Goal: Information Seeking & Learning: Learn about a topic

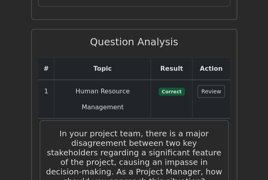
scroll to position [1226, 0]
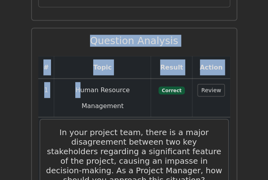
drag, startPoint x: 64, startPoint y: 26, endPoint x: 64, endPoint y: 80, distance: 53.7
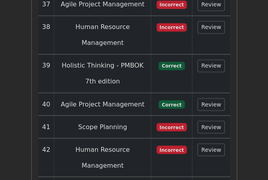
scroll to position [3071, 0]
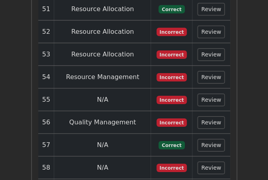
copy div "Question Analysis"
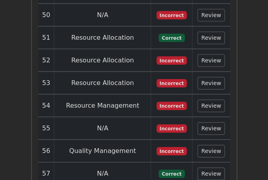
scroll to position [3037, 0]
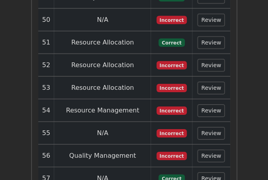
drag, startPoint x: 226, startPoint y: 88, endPoint x: 158, endPoint y: 57, distance: 74.8
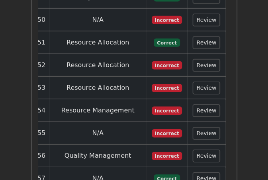
drag, startPoint x: 228, startPoint y: 86, endPoint x: 120, endPoint y: 53, distance: 112.9
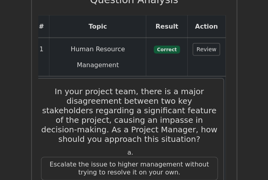
scroll to position [1266, 0]
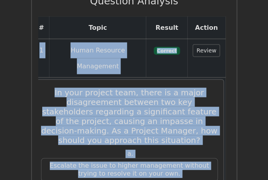
click at [39, 39] on td "1" at bounding box center [41, 58] width 16 height 39
copy div "1 Human Resource Management Beginner Correct 3:10 min. Review In your project t…"
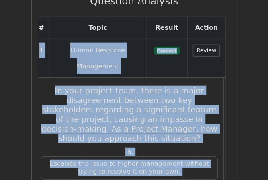
click at [125, 86] on h5 "In your project team, there is a major disagreement between two key stakeholder…" at bounding box center [129, 114] width 178 height 57
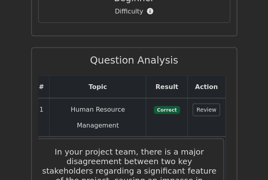
scroll to position [1214, 0]
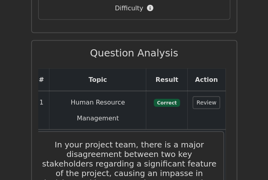
click at [201, 97] on button "Review" at bounding box center [206, 103] width 27 height 12
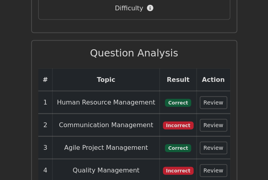
scroll to position [0, 0]
click at [213, 97] on button "Review" at bounding box center [213, 103] width 27 height 12
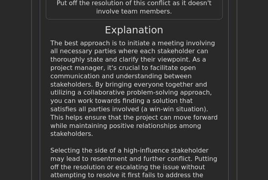
scroll to position [1625, 0]
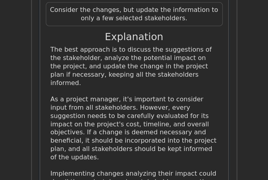
scroll to position [2090, 0]
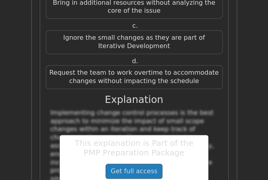
scroll to position [2550, 0]
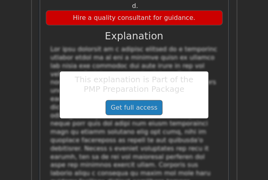
scroll to position [2978, 0]
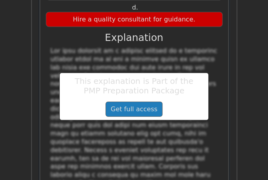
drag, startPoint x: 208, startPoint y: 134, endPoint x: 184, endPoint y: 180, distance: 51.8
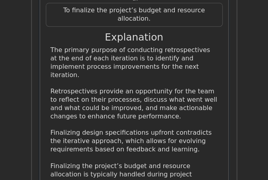
scroll to position [3443, 0]
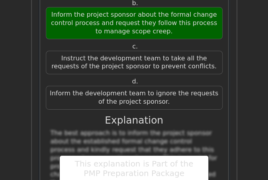
scroll to position [3851, 0]
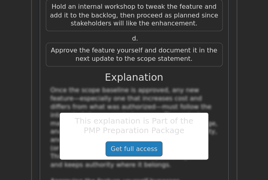
scroll to position [4407, 0]
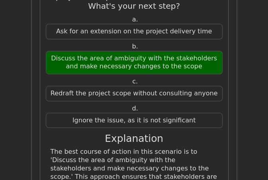
scroll to position [4783, 0]
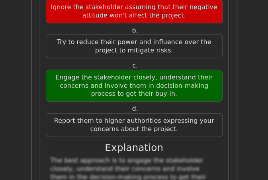
scroll to position [5247, 0]
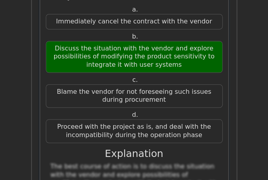
scroll to position [5751, 0]
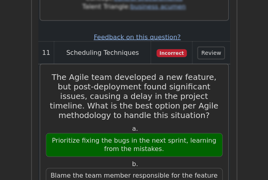
scroll to position [6189, 0]
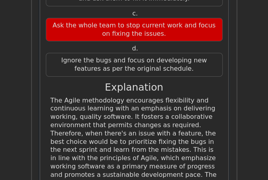
scroll to position [6327, 0]
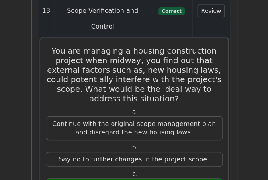
scroll to position [7200, 0]
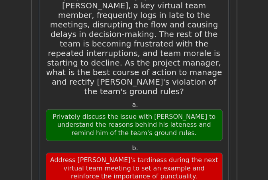
scroll to position [7766, 0]
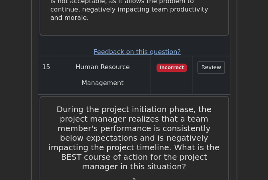
scroll to position [8249, 0]
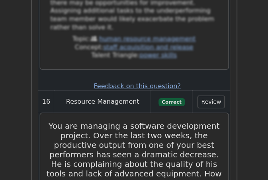
scroll to position [8747, 0]
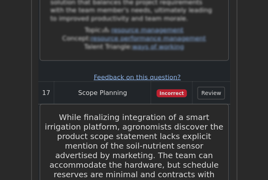
scroll to position [9304, 0]
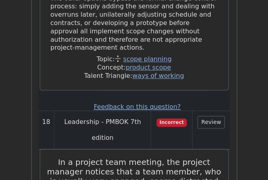
scroll to position [9850, 0]
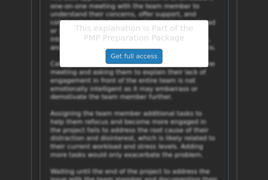
scroll to position [10291, 0]
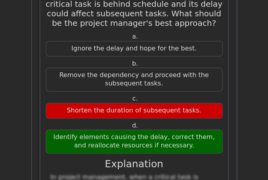
scroll to position [10700, 0]
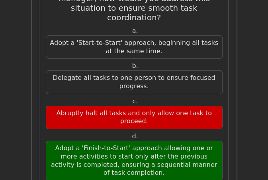
scroll to position [11209, 0]
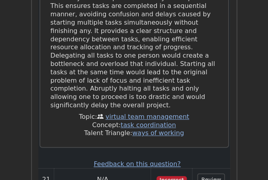
scroll to position [11314, 0]
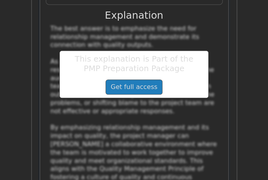
scroll to position [12165, 0]
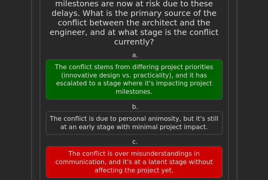
scroll to position [12617, 0]
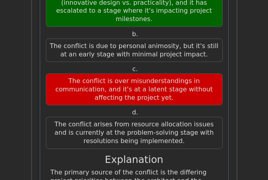
scroll to position [12696, 0]
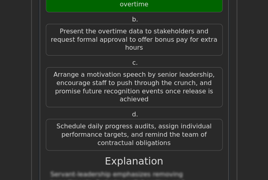
scroll to position [13623, 0]
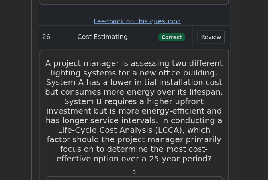
scroll to position [14042, 0]
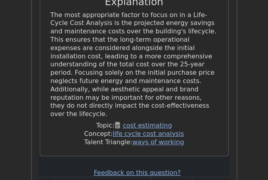
scroll to position [14409, 0]
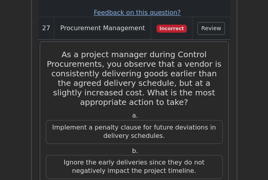
scroll to position [14618, 0]
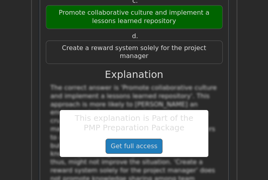
scroll to position [15366, 0]
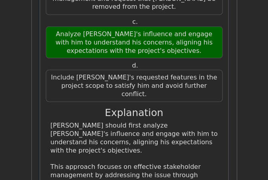
scroll to position [15699, 0]
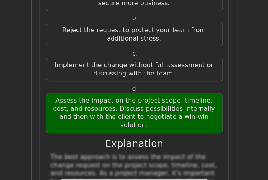
scroll to position [16138, 0]
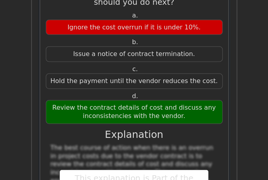
scroll to position [16521, 0]
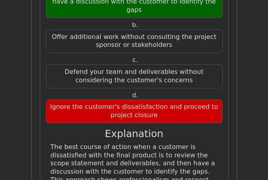
scroll to position [17050, 0]
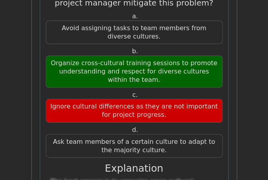
scroll to position [17516, 0]
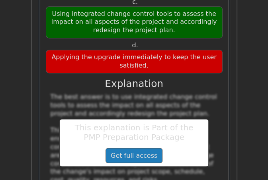
scroll to position [18044, 0]
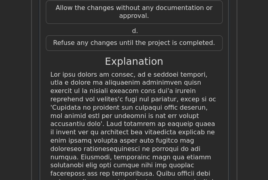
scroll to position [18470, 0]
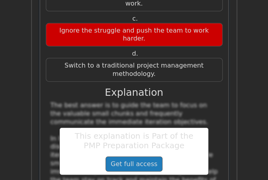
scroll to position [18942, 0]
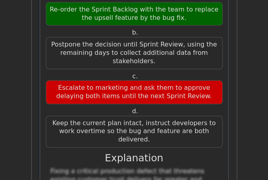
scroll to position [19453, 0]
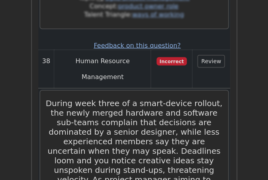
scroll to position [19872, 0]
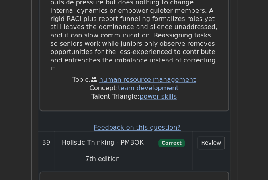
scroll to position [20315, 0]
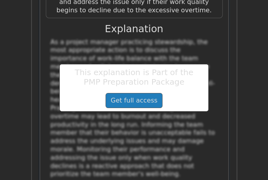
scroll to position [20712, 0]
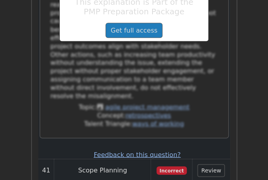
scroll to position [21219, 0]
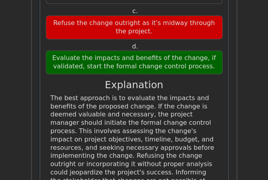
scroll to position [21659, 0]
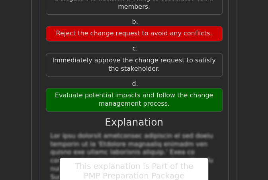
scroll to position [21943, 0]
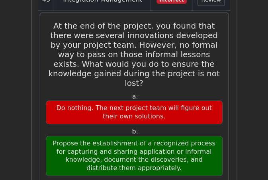
scroll to position [22508, 0]
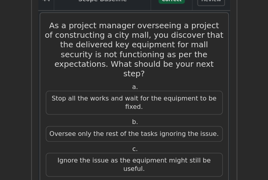
scroll to position [22943, 0]
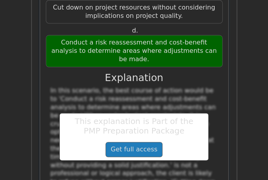
scroll to position [23498, 0]
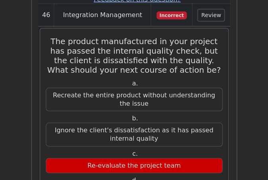
scroll to position [23842, 0]
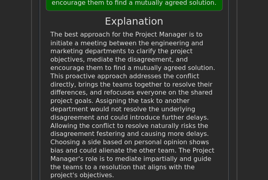
scroll to position [24440, 0]
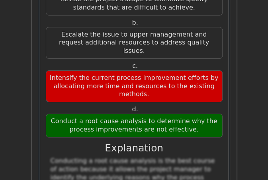
scroll to position [24892, 0]
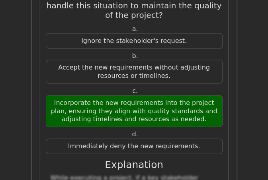
scroll to position [25338, 0]
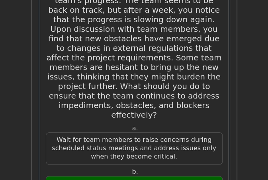
scroll to position [25780, 0]
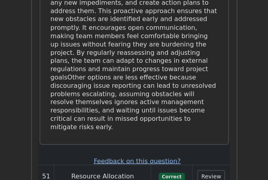
scroll to position [26238, 0]
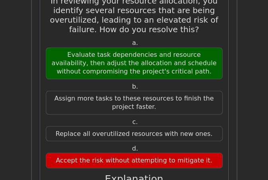
scroll to position [26826, 0]
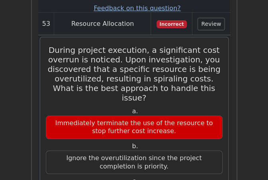
scroll to position [27251, 0]
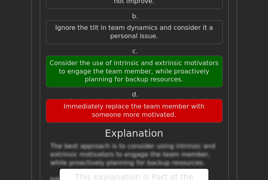
scroll to position [27738, 0]
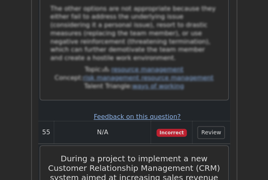
scroll to position [28137, 0]
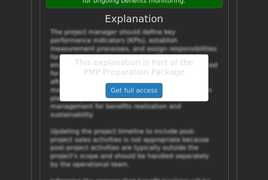
scroll to position [28555, 0]
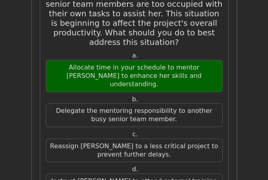
scroll to position [29355, 0]
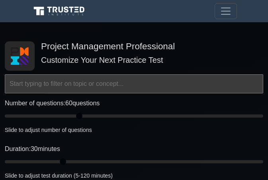
select select "expert"
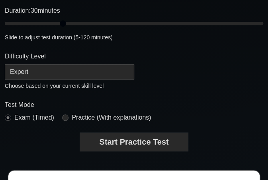
scroll to position [148, 0]
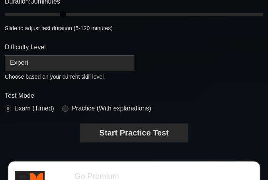
click at [119, 130] on button "Start Practice Test" at bounding box center [133, 133] width 107 height 18
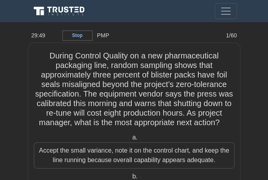
click at [43, 62] on h5 "During Control Quality on a new pharmaceutical packaging line, random sampling …" at bounding box center [134, 89] width 202 height 77
click at [142, 78] on h5 "During Control Quality on a new pharmaceutical packaging line, random sampling …" at bounding box center [134, 89] width 202 height 77
click at [104, 56] on h5 "During Control Quality on a new pharmaceutical packaging line, random sampling …" at bounding box center [134, 89] width 202 height 77
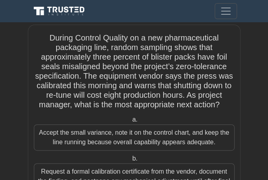
copy body "Go Premium Aziz Profile Settings Profile Settings Go Premium Aziz Profile Setti…"
click at [141, 141] on div "Accept the small variance, note it on the control chart, and keep the line runn…" at bounding box center [134, 138] width 200 height 26
click at [130, 123] on input "a. Accept the small variance, note it on the control chart, and keep the line r…" at bounding box center [130, 119] width 0 height 5
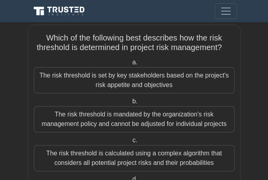
copy body "Go Premium Aziz Profile Settings Profile Settings Go Premium Aziz Profile Setti…"
click at [110, 117] on div "The risk threshold is mandated by the organization's risk management policy and…" at bounding box center [134, 119] width 200 height 26
click at [130, 104] on input "b. The risk threshold is mandated by the organization's risk management policy …" at bounding box center [130, 101] width 0 height 5
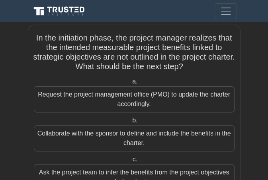
click at [101, 172] on div "Ask the project team to infer the benefits from the project objectives in the c…" at bounding box center [134, 177] width 200 height 26
click at [130, 162] on input "c. Ask the project team to infer the benefits from the project objectives in th…" at bounding box center [130, 159] width 0 height 5
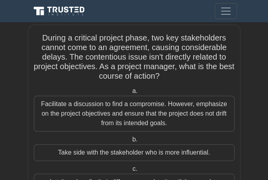
click at [140, 118] on div "Facilitate a discussion to find a compromise. However, emphasize on the project…" at bounding box center [134, 114] width 200 height 36
click at [130, 94] on input "a. Facilitate a discussion to find a compromise. However, emphasize on the proj…" at bounding box center [130, 91] width 0 height 5
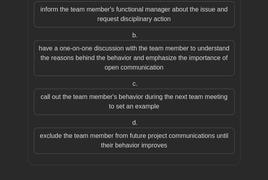
click at [121, 135] on div "exclude the team member from future project communications until their behavior…" at bounding box center [134, 141] width 200 height 26
click at [130, 126] on input "d. exclude the team member from future project communications until their behav…" at bounding box center [130, 123] width 0 height 5
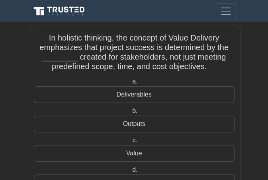
copy body "Go Premium Aziz Profile Settings Profile Settings Go Premium Aziz Profile Setti…"
click at [137, 126] on div "Outputs" at bounding box center [134, 124] width 200 height 17
click at [130, 114] on input "b. Outputs" at bounding box center [130, 111] width 0 height 5
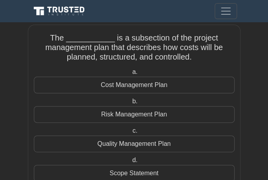
click at [121, 146] on div "Quality Management Plan" at bounding box center [134, 144] width 200 height 17
click at [130, 134] on input "c. Quality Management Plan" at bounding box center [130, 130] width 0 height 5
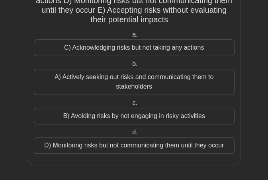
click at [110, 143] on div "D) Monitoring risks but not communicating them until they occur" at bounding box center [134, 145] width 200 height 17
click at [130, 135] on input "d. D) Monitoring risks but not communicating them until they occur" at bounding box center [130, 132] width 0 height 5
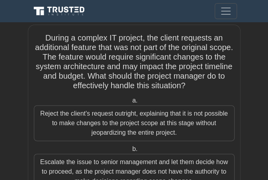
scroll to position [10, 0]
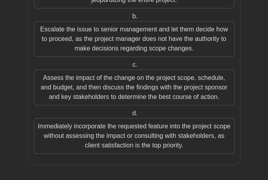
click at [107, 89] on div "Assess the impact of the change on the project scope, schedule, and budget, and…" at bounding box center [134, 88] width 200 height 36
click at [130, 68] on input "c. Assess the impact of the change on the project scope, schedule, and budget, …" at bounding box center [130, 64] width 0 height 5
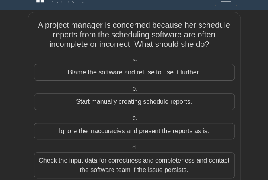
scroll to position [0, 0]
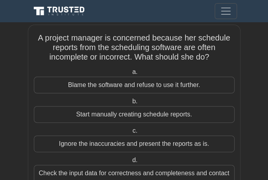
click at [99, 116] on div "Start manually creating schedule reports." at bounding box center [134, 114] width 200 height 17
click at [130, 104] on input "b. Start manually creating schedule reports." at bounding box center [130, 101] width 0 height 5
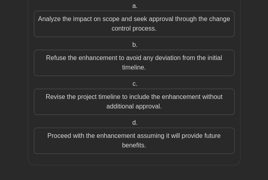
click at [94, 145] on div "Proceed with the enhancement assuming it will provide future benefits." at bounding box center [134, 141] width 200 height 26
click at [130, 126] on input "d. Proceed with the enhancement assuming it will provide future benefits." at bounding box center [130, 123] width 0 height 5
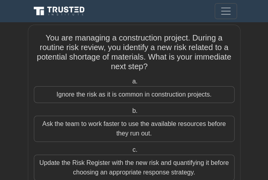
click at [123, 94] on div "Ignore the risk as it is common in construction projects." at bounding box center [134, 94] width 200 height 17
click at [130, 84] on input "a. Ignore the risk as it is common in construction projects." at bounding box center [130, 81] width 0 height 5
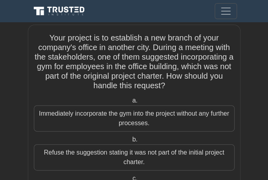
click at [111, 145] on div "Refuse the suggestion stating it was not part of the initial project charter." at bounding box center [134, 157] width 200 height 26
click at [130, 142] on input "b. Refuse the suggestion stating it was not part of the initial project charter." at bounding box center [130, 139] width 0 height 5
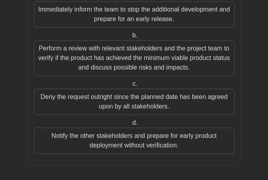
click at [110, 96] on div "Deny the request outright since the planned date has been agreed upon by all st…" at bounding box center [134, 102] width 200 height 26
click at [130, 87] on input "c. Deny the request outright since the planned date has been agreed upon by all…" at bounding box center [130, 84] width 0 height 5
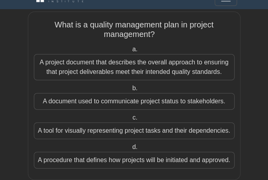
copy body "Go Premium Aziz Profile Settings Profile Settings Go Premium Aziz Profile Setti…"
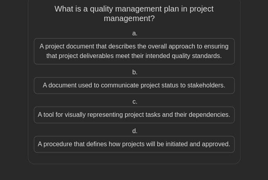
click at [93, 136] on div "A procedure that defines how projects will be initiated and approved." at bounding box center [134, 144] width 200 height 17
click at [130, 134] on input "d. A procedure that defines how projects will be initiated and approved." at bounding box center [130, 131] width 0 height 5
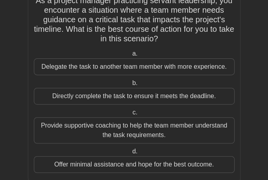
scroll to position [23, 0]
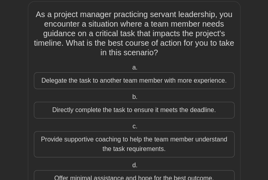
copy body "Go Premium Aziz Profile Settings Profile Settings Go Premium Aziz Profile Setti…"
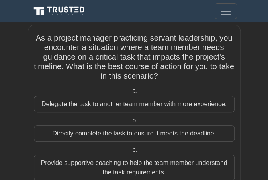
scroll to position [1, 0]
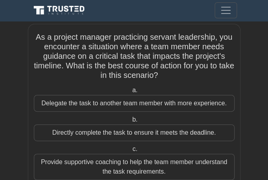
click at [94, 105] on div "Delegate the task to another team member with more experience." at bounding box center [134, 103] width 200 height 17
click at [130, 93] on input "a. Delegate the task to another team member with more experience." at bounding box center [130, 90] width 0 height 5
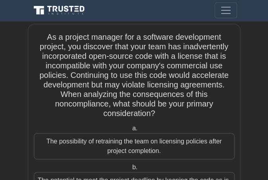
scroll to position [0, 0]
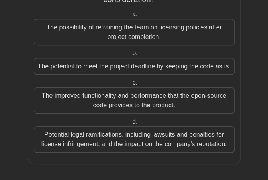
click at [99, 104] on div "The improved functionality and performance that the open-source code provides t…" at bounding box center [134, 101] width 200 height 26
click at [130, 86] on input "c. The improved functionality and performance that the open-source code provide…" at bounding box center [130, 82] width 0 height 5
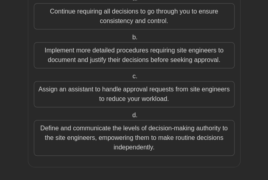
scroll to position [25, 0]
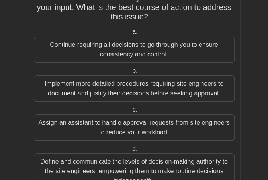
copy body "Go Premium Aziz Profile Settings Profile Settings Go Premium Aziz Profile Setti…"
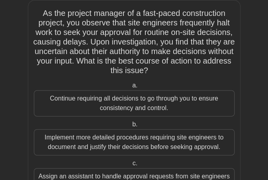
scroll to position [0, 0]
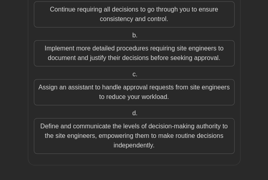
click at [83, 130] on div "Define and communicate the levels of decision-making authority to the site engi…" at bounding box center [134, 136] width 200 height 36
click at [130, 116] on input "d. Define and communicate the levels of decision-making authority to the site e…" at bounding box center [130, 113] width 0 height 5
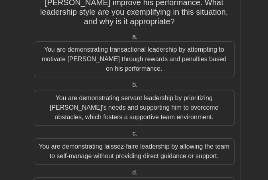
scroll to position [25, 0]
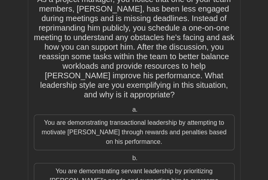
copy body "Go Premium Aziz Profile Settings Profile Settings Go Premium Aziz Profile Setti…"
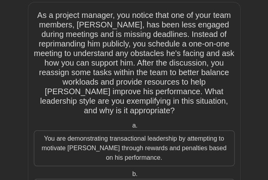
scroll to position [0, 0]
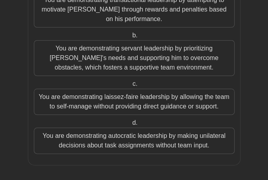
click at [77, 133] on div "You are demonstrating autocratic leadership by making unilateral decisions abou…" at bounding box center [134, 141] width 200 height 26
click at [130, 126] on input "d. You are demonstrating autocratic leadership by making unilateral decisions a…" at bounding box center [130, 123] width 0 height 5
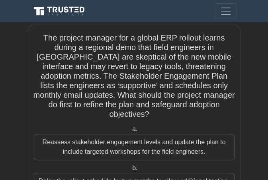
click at [85, 134] on div "Reassess stakeholder engagement levels and update the plan to include targeted …" at bounding box center [134, 147] width 200 height 26
click at [130, 132] on input "a. Reassess stakeholder engagement levels and update the plan to include target…" at bounding box center [130, 129] width 0 height 5
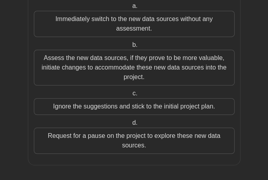
click at [95, 128] on div "Request for a pause on the project to explore these new data sources." at bounding box center [134, 141] width 200 height 26
click at [130, 126] on input "d. Request for a pause on the project to explore these new data sources." at bounding box center [130, 123] width 0 height 5
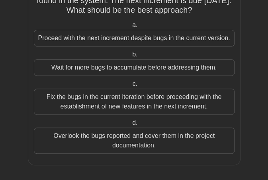
click at [95, 130] on div "Overlook the bugs reported and cover them in the project documentation." at bounding box center [134, 141] width 200 height 26
click at [130, 126] on input "d. Overlook the bugs reported and cover them in the project documentation." at bounding box center [130, 123] width 0 height 5
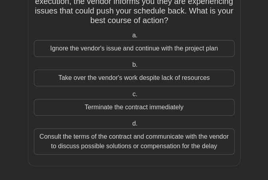
scroll to position [30, 0]
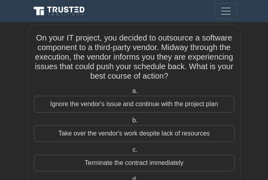
copy body "Go Premium Aziz Profile Settings Profile Settings Go Premium Aziz Profile Setti…"
click at [111, 116] on label "b. Take over the vendor's work despite lack of resources" at bounding box center [134, 129] width 200 height 26
click at [130, 118] on input "b. Take over the vendor's work despite lack of resources" at bounding box center [130, 120] width 0 height 5
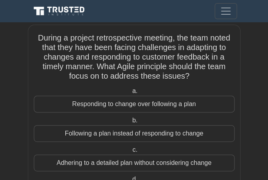
copy body "Go Premium Aziz Profile Settings Profile Settings Go Premium Aziz Profile Setti…"
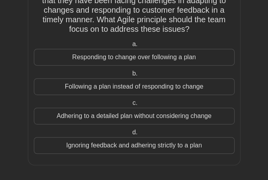
click at [87, 120] on div "Adhering to a detailed plan without considering change" at bounding box center [134, 116] width 200 height 17
click at [130, 106] on input "c. Adhering to a detailed plan without considering change" at bounding box center [130, 103] width 0 height 5
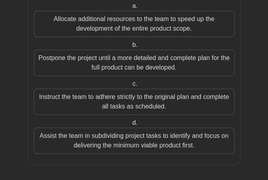
click at [59, 96] on div "Instruct the team to adhere strictly to the original plan and complete all task…" at bounding box center [134, 102] width 200 height 26
click at [130, 87] on input "c. Instruct the team to adhere strictly to the original plan and complete all t…" at bounding box center [130, 84] width 0 height 5
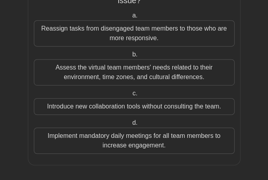
click at [78, 69] on div "Assess the virtual team members' needs related to their environment, time zones…" at bounding box center [134, 72] width 200 height 26
click at [130, 57] on input "b. Assess the virtual team members' needs related to their environment, time zo…" at bounding box center [130, 54] width 0 height 5
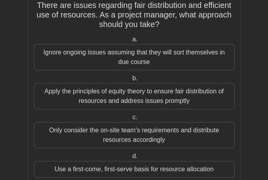
scroll to position [66, 0]
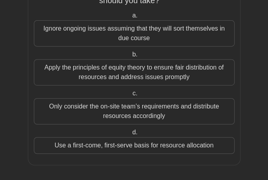
click at [111, 64] on div "Apply the principles of equity theory to ensure fair distribution of resources …" at bounding box center [134, 72] width 200 height 26
click at [130, 57] on input "b. Apply the principles of equity theory to ensure fair distribution of resourc…" at bounding box center [130, 54] width 0 height 5
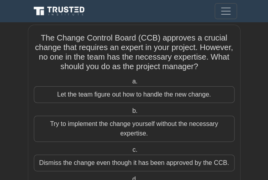
scroll to position [0, 0]
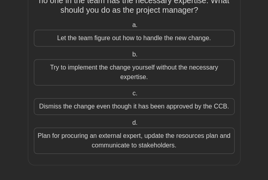
click at [119, 134] on div "Plan for procuring an external expert, update the resources plan and communicat…" at bounding box center [134, 141] width 200 height 26
click at [130, 126] on input "d. Plan for procuring an external expert, update the resources plan and communi…" at bounding box center [130, 123] width 0 height 5
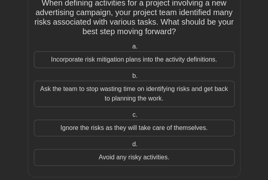
scroll to position [47, 0]
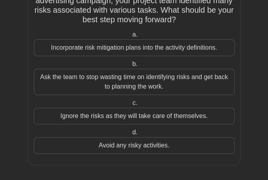
click at [115, 84] on div "Ask the team to stop wasting time on identifying risks and get back to planning…" at bounding box center [134, 82] width 200 height 26
click at [130, 67] on input "b. Ask the team to stop wasting time on identifying risks and get back to plann…" at bounding box center [130, 64] width 0 height 5
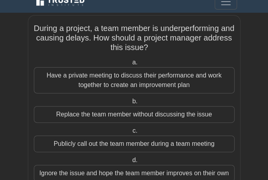
scroll to position [10, 0]
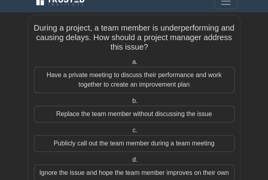
click at [113, 88] on div "Have a private meeting to discuss their performance and work together to create…" at bounding box center [134, 80] width 200 height 26
click at [130, 65] on input "a. Have a private meeting to discuss their performance and work together to cre…" at bounding box center [130, 62] width 0 height 5
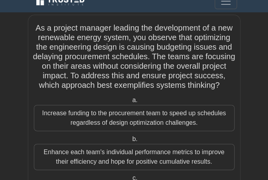
scroll to position [0, 0]
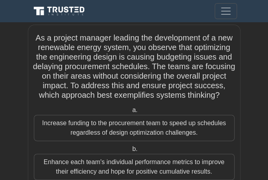
copy body "Go Premium Aziz Profile Settings Profile Settings Go Premium Aziz Profile Setti…"
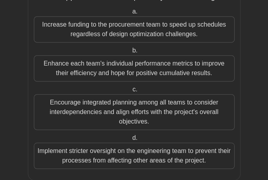
scroll to position [114, 0]
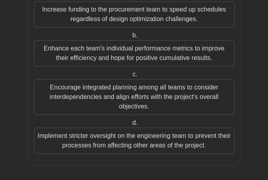
click at [126, 97] on div "Encourage integrated planning among all teams to consider interdependencies and…" at bounding box center [134, 97] width 200 height 36
click at [130, 77] on input "c. Encourage integrated planning among all teams to consider interdependencies …" at bounding box center [130, 74] width 0 height 5
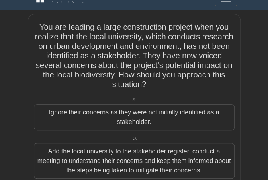
scroll to position [0, 0]
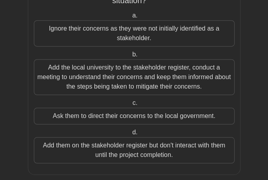
click at [125, 75] on div "Add the local university to the stakeholder register, conduct a meeting to unde…" at bounding box center [134, 77] width 200 height 36
click at [130, 57] on input "b. Add the local university to the stakeholder register, conduct a meeting to u…" at bounding box center [130, 54] width 0 height 5
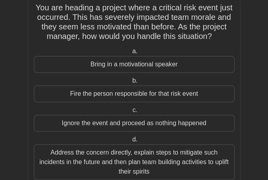
scroll to position [12, 0]
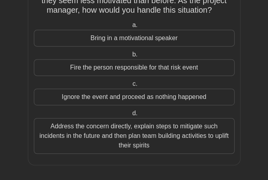
click at [146, 139] on div "Address the concern directly, explain steps to mitigate such incidents in the f…" at bounding box center [134, 136] width 200 height 36
click at [130, 116] on input "d. Address the concern directly, explain steps to mitigate such incidents in th…" at bounding box center [130, 113] width 0 height 5
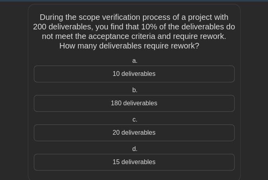
scroll to position [37, 0]
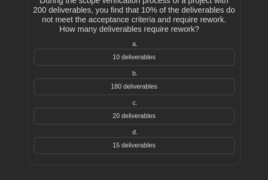
click at [127, 118] on div "20 deliverables" at bounding box center [134, 116] width 200 height 17
click at [130, 106] on input "c. 20 deliverables" at bounding box center [130, 103] width 0 height 5
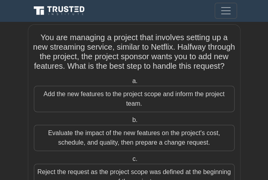
scroll to position [0, 0]
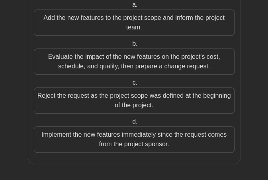
click at [111, 53] on div "Evaluate the impact of the new features on the project's cost, schedule, and qu…" at bounding box center [134, 62] width 200 height 26
click at [130, 47] on input "b. Evaluate the impact of the new features on the project's cost, schedule, and…" at bounding box center [130, 43] width 0 height 5
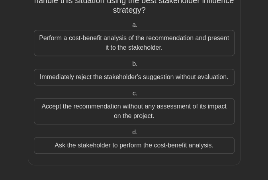
click at [130, 45] on div "Perform a cost-benefit analysis of the recommendation and present it to the sta…" at bounding box center [134, 43] width 200 height 26
click at [130, 28] on input "a. Perform a cost-benefit analysis of the recommendation and present it to the …" at bounding box center [130, 25] width 0 height 5
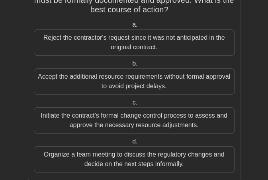
click at [126, 101] on div "a. Reject the contractor's request since it was not anticipated in the original…" at bounding box center [134, 96] width 210 height 156
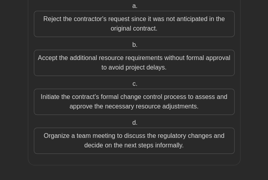
click at [123, 136] on div "Organize a team meeting to discuss the regulatory changes and decide on the nex…" at bounding box center [134, 141] width 200 height 26
click at [130, 126] on input "d. Organize a team meeting to discuss the regulatory changes and decide on the …" at bounding box center [130, 123] width 0 height 5
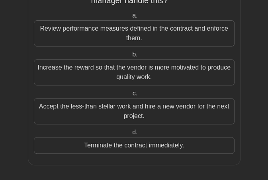
click at [123, 75] on div "Increase the reward so that the vendor is more motivated to produce quality wor…" at bounding box center [134, 72] width 200 height 26
click at [130, 57] on input "b. Increase the reward so that the vendor is more motivated to produce quality …" at bounding box center [130, 54] width 0 height 5
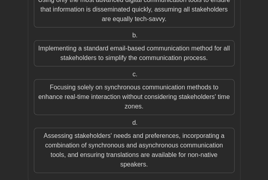
click at [115, 138] on div "Assessing stakeholders' needs and preferences, incorporating a combination of s…" at bounding box center [134, 150] width 200 height 45
click at [130, 126] on input "d. Assessing stakeholders' needs and preferences, incorporating a combination o…" at bounding box center [130, 123] width 0 height 5
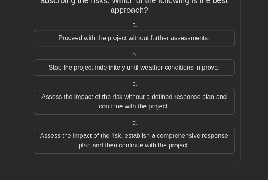
click at [123, 141] on div "Assess the impact of the risk, establish a comprehensive response plan and then…" at bounding box center [134, 141] width 200 height 26
click at [130, 126] on input "d. Assess the impact of the risk, establish a comprehensive response plan and t…" at bounding box center [130, 123] width 0 height 5
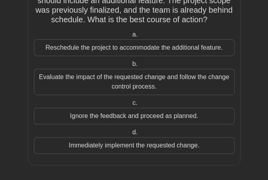
click at [134, 76] on div "Evaluate the impact of the requested change and follow the change control proce…" at bounding box center [134, 82] width 200 height 26
click at [130, 67] on input "b. Evaluate the impact of the requested change and follow the change control pr…" at bounding box center [130, 64] width 0 height 5
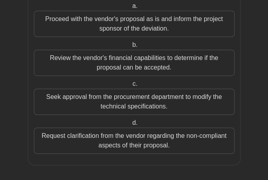
click at [128, 147] on div "Request clarification from the vendor regarding the non-compliant aspects of th…" at bounding box center [134, 141] width 200 height 26
click at [130, 126] on input "d. Request clarification from the vendor regarding the non-compliant aspects of…" at bounding box center [130, 123] width 0 height 5
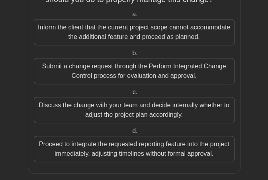
click at [121, 140] on div "Proceed to integrate the requested reporting feature into the project immediate…" at bounding box center [134, 149] width 200 height 26
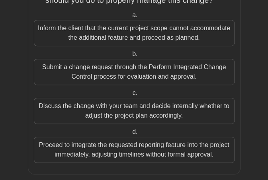
click at [130, 135] on input "d. Proceed to integrate the requested reporting feature into the project immedi…" at bounding box center [130, 132] width 0 height 5
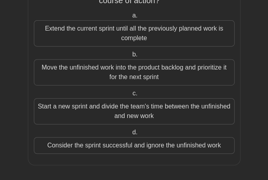
click at [121, 119] on div "Start a new sprint and divide the team's time between the unfinished and new wo…" at bounding box center [134, 111] width 200 height 26
click at [130, 96] on input "c. Start a new sprint and divide the team's time between the unfinished and new…" at bounding box center [130, 93] width 0 height 5
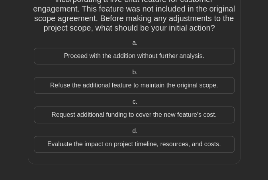
click at [106, 145] on div "Evaluate the impact on project timeline, resources, and costs." at bounding box center [134, 144] width 200 height 17
click at [130, 134] on input "d. Evaluate the impact on project timeline, resources, and costs." at bounding box center [130, 131] width 0 height 5
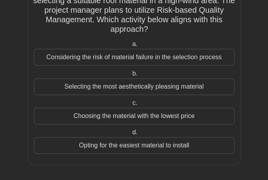
click at [64, 57] on div "Considering the risk of material failure in the selection process" at bounding box center [134, 57] width 200 height 17
click at [130, 47] on input "a. Considering the risk of material failure in the selection process" at bounding box center [130, 44] width 0 height 5
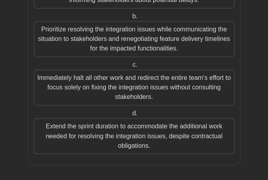
click at [66, 126] on div "Extend the sprint duration to accommodate the additional work needed for resolv…" at bounding box center [134, 136] width 200 height 36
click at [130, 116] on input "d. Extend the sprint duration to accommodate the additional work needed for res…" at bounding box center [130, 113] width 0 height 5
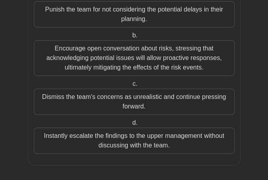
click at [79, 70] on div "Encourage open conversation about risks, stressing that acknowledging potential…" at bounding box center [134, 58] width 200 height 36
click at [130, 38] on input "b. Encourage open conversation about risks, stressing that acknowledging potent…" at bounding box center [130, 35] width 0 height 5
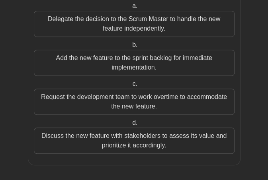
click at [101, 135] on div "Discuss the new feature with stakeholders to assess its value and prioritize it…" at bounding box center [134, 141] width 200 height 26
click at [130, 126] on input "d. Discuss the new feature with stakeholders to assess its value and prioritize…" at bounding box center [130, 123] width 0 height 5
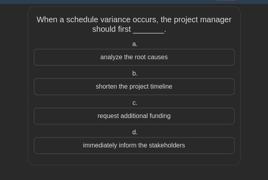
click at [125, 150] on div "immediately inform the stakeholders" at bounding box center [134, 145] width 200 height 17
click at [130, 135] on input "d. immediately inform the stakeholders" at bounding box center [130, 132] width 0 height 5
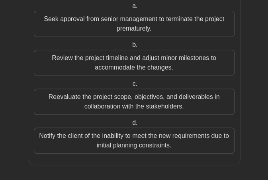
click at [148, 138] on div "Notify the client of the inability to meet the new requirements due to initial …" at bounding box center [134, 141] width 200 height 26
click at [130, 126] on input "d. Notify the client of the inability to meet the new requirements due to initi…" at bounding box center [130, 123] width 0 height 5
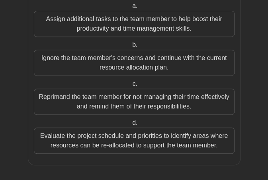
click at [121, 134] on div "Evaluate the project schedule and priorities to identify areas where resources …" at bounding box center [134, 141] width 200 height 26
click at [130, 126] on input "d. Evaluate the project schedule and priorities to identify areas where resourc…" at bounding box center [130, 123] width 0 height 5
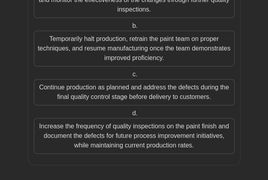
click at [121, 133] on div "Increase the frequency of quality inspections on the paint finish and document …" at bounding box center [134, 136] width 200 height 36
click at [130, 116] on input "d. Increase the frequency of quality inspections on the paint finish and docume…" at bounding box center [130, 113] width 0 height 5
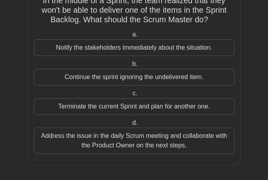
click at [106, 136] on div "Address the issue in the daily Scrum meeting and collaborate with the Product O…" at bounding box center [134, 141] width 200 height 26
click at [130, 126] on input "d. Address the issue in the daily Scrum meeting and collaborate with the Produc…" at bounding box center [130, 123] width 0 height 5
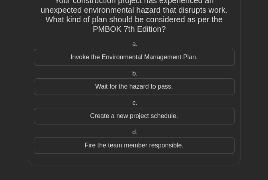
click at [113, 54] on div "Invoke the Environmental Management Plan." at bounding box center [134, 57] width 200 height 17
click at [130, 47] on input "a. Invoke the Environmental Management Plan." at bounding box center [130, 44] width 0 height 5
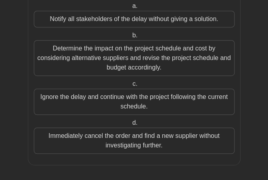
click at [101, 49] on div "Determine the impact on the project schedule and cost by considering alternativ…" at bounding box center [134, 58] width 200 height 36
click at [130, 38] on input "b. Determine the impact on the project schedule and cost by considering alterna…" at bounding box center [130, 35] width 0 height 5
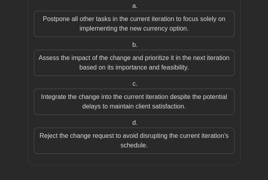
click at [125, 59] on div "Assess the impact of the change and prioritize it in the next iteration based o…" at bounding box center [134, 63] width 200 height 26
click at [130, 48] on input "b. Assess the impact of the change and prioritize it in the next iteration base…" at bounding box center [130, 45] width 0 height 5
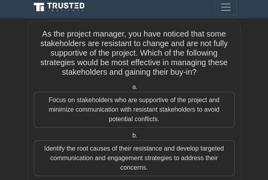
click at [113, 107] on div "Focus on stakeholders who are supportive of the project and minimize communicat…" at bounding box center [134, 110] width 200 height 36
click at [130, 90] on input "a. Focus on stakeholders who are supportive of the project and minimize communi…" at bounding box center [130, 87] width 0 height 5
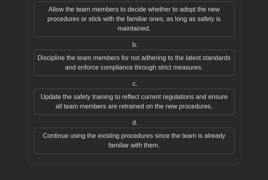
click at [111, 21] on div "Allow the team members to decide whether to adopt the new procedures or stick w…" at bounding box center [134, 19] width 200 height 36
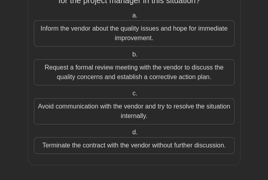
click at [134, 64] on div "Request a formal review meeting with the vendor to discuss the quality concerns…" at bounding box center [134, 72] width 200 height 26
click at [130, 57] on input "b. Request a formal review meeting with the vendor to discuss the quality conce…" at bounding box center [130, 54] width 0 height 5
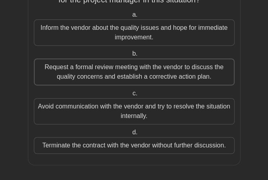
click at [141, 80] on div "Request a formal review meeting with the vendor to discuss the quality concerns…" at bounding box center [134, 71] width 200 height 27
click at [130, 56] on input "b. Request a formal review meeting with the vendor to discuss the quality conce…" at bounding box center [130, 53] width 0 height 5
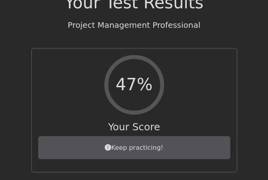
scroll to position [280, 0]
